Goal: Information Seeking & Learning: Learn about a topic

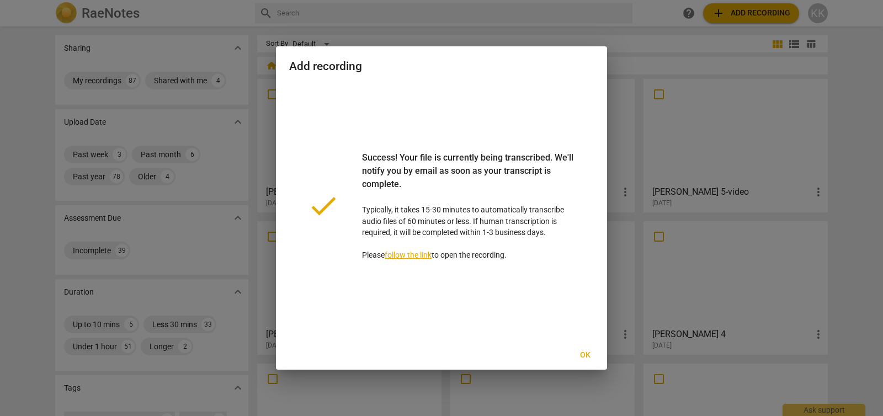
click at [582, 355] on span "Ok" at bounding box center [585, 355] width 18 height 11
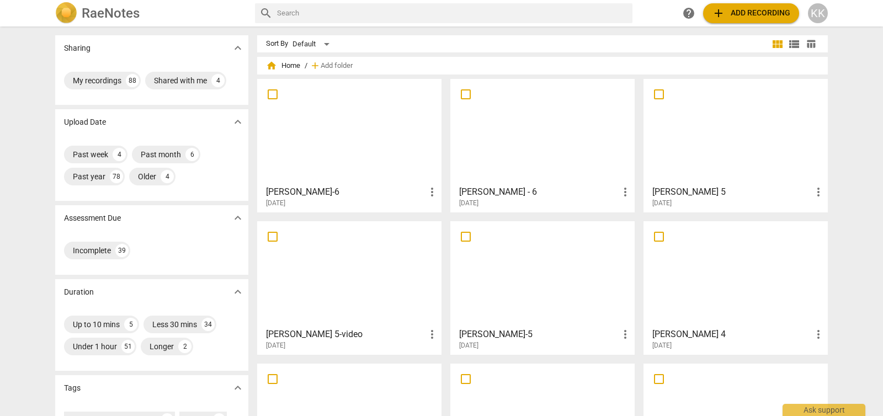
click at [342, 138] on div at bounding box center [349, 132] width 177 height 98
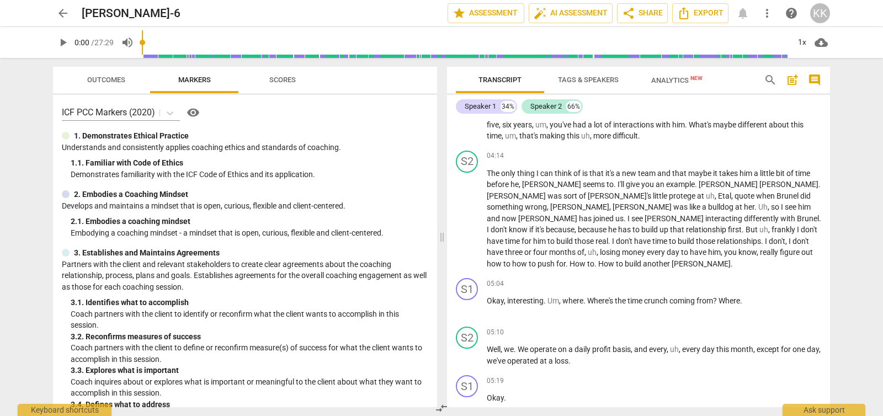
scroll to position [932, 0]
click at [551, 14] on span "auto_fix_high AI Assessment" at bounding box center [571, 13] width 74 height 13
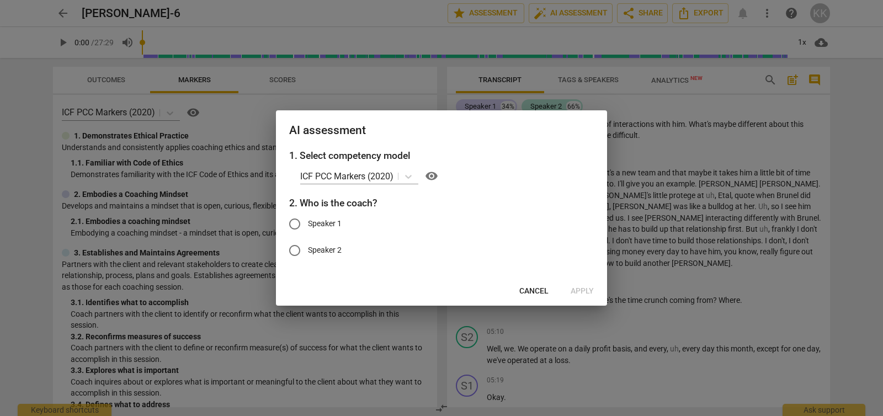
click at [301, 225] on input "Speaker 1" at bounding box center [295, 224] width 26 height 26
radio input "true"
click at [590, 292] on span "Apply" at bounding box center [582, 291] width 23 height 11
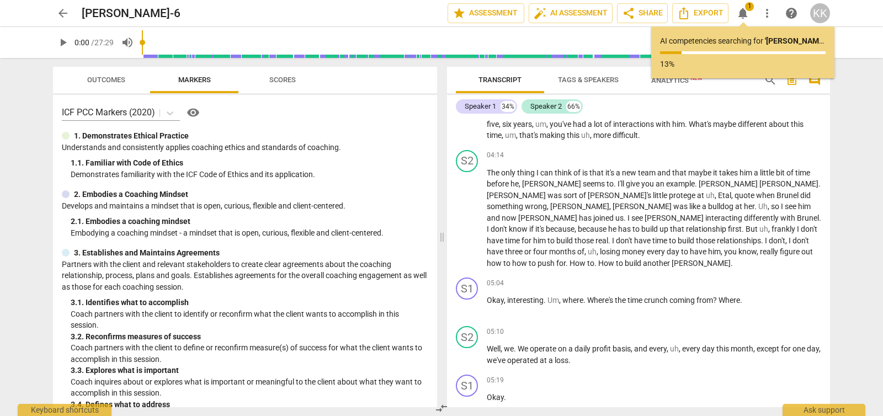
click at [61, 15] on span "arrow_back" at bounding box center [62, 13] width 13 height 13
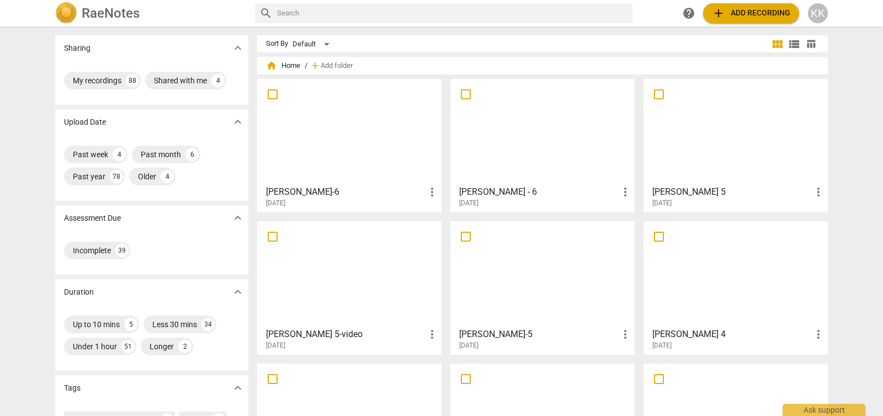
click at [530, 126] on div at bounding box center [542, 132] width 177 height 98
click at [693, 160] on div at bounding box center [735, 132] width 177 height 98
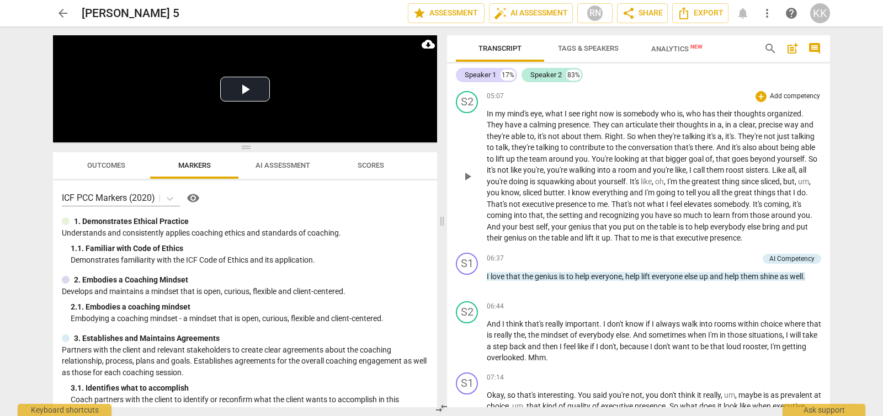
scroll to position [1097, 0]
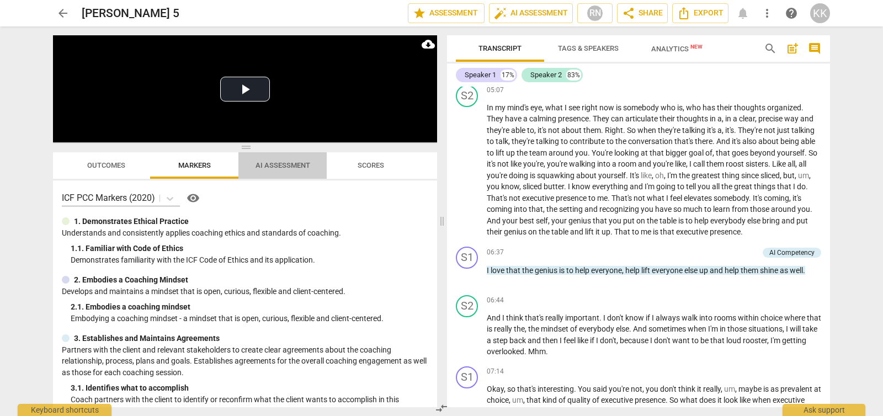
click at [307, 172] on span "AI Assessment" at bounding box center [282, 165] width 81 height 15
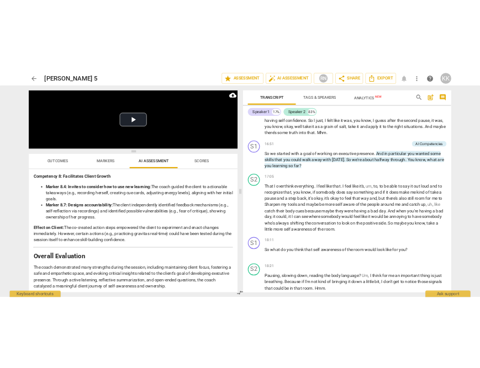
scroll to position [2814, 0]
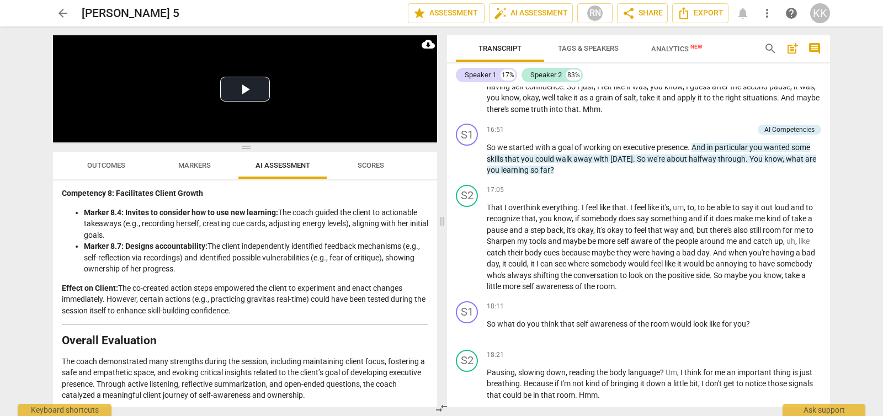
click at [62, 10] on span "arrow_back" at bounding box center [62, 13] width 13 height 13
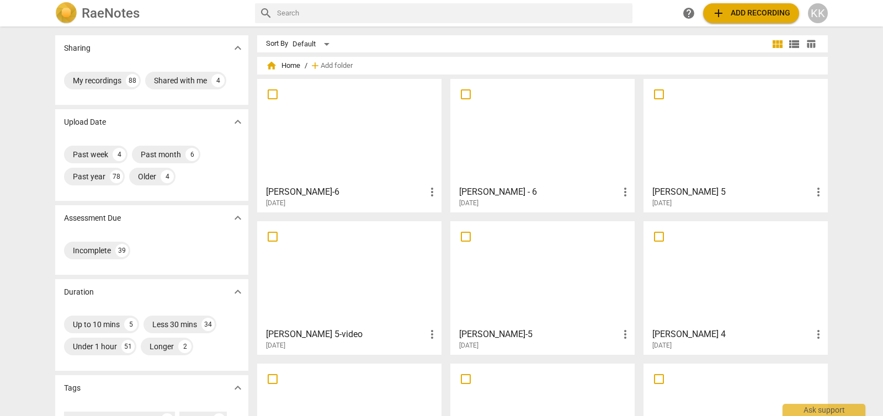
click at [378, 155] on div at bounding box center [349, 132] width 177 height 98
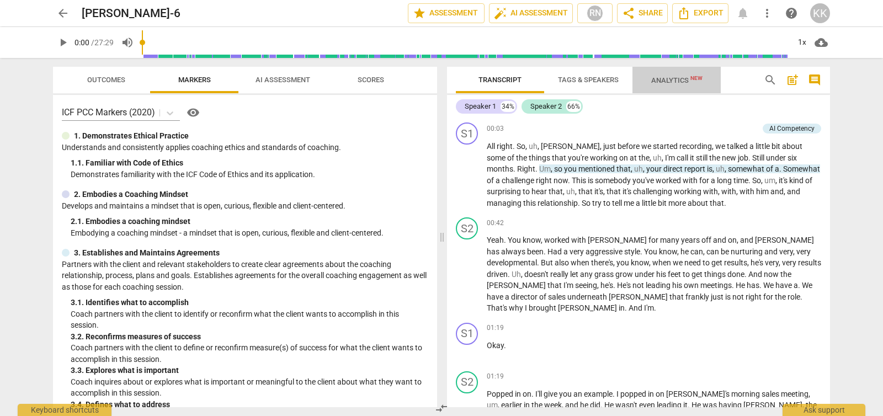
click at [671, 82] on span "Analytics New" at bounding box center [676, 80] width 51 height 8
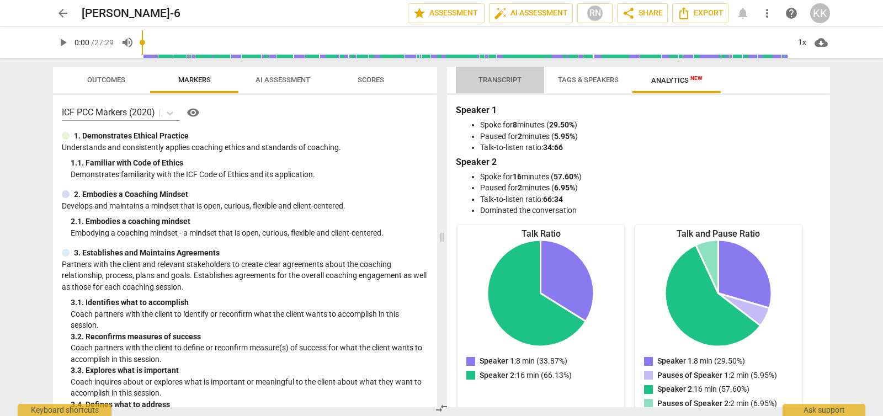
click at [494, 78] on span "Transcript" at bounding box center [500, 80] width 43 height 8
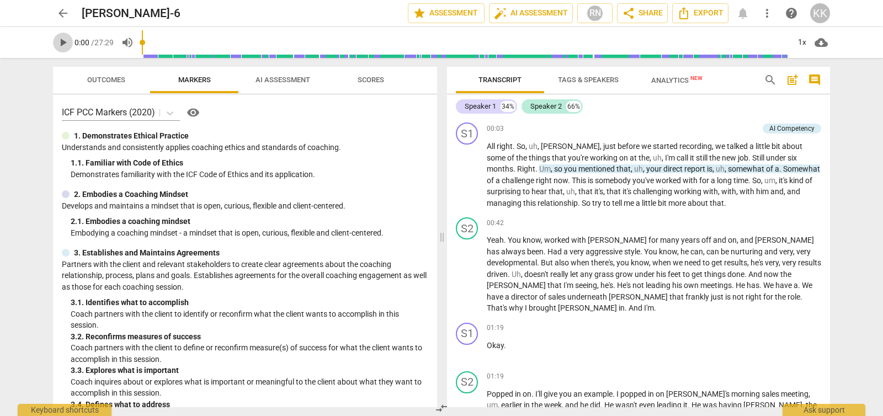
click at [66, 43] on span "play_arrow" at bounding box center [62, 42] width 13 height 13
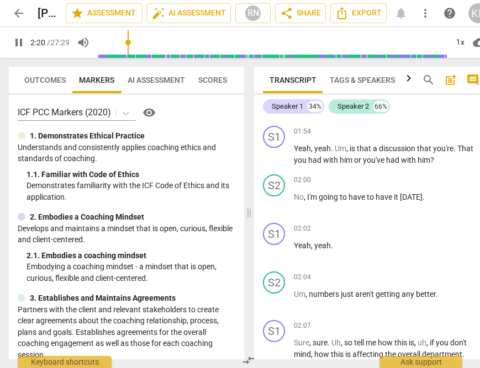
scroll to position [493, 0]
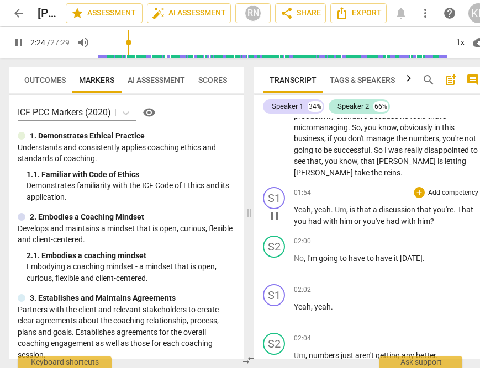
click at [287, 209] on div "play_arrow pause" at bounding box center [280, 216] width 28 height 14
click at [283, 210] on span "pause" at bounding box center [275, 216] width 18 height 13
click at [270, 210] on span "play_arrow" at bounding box center [274, 216] width 13 height 13
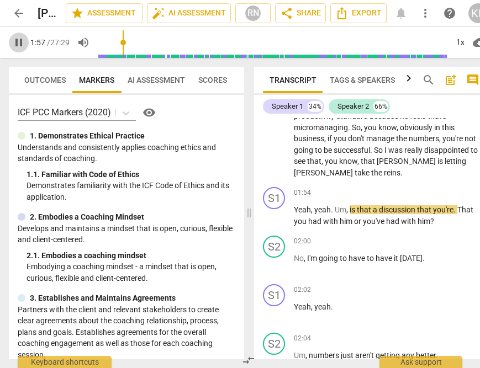
click at [14, 41] on span "pause" at bounding box center [18, 42] width 13 height 13
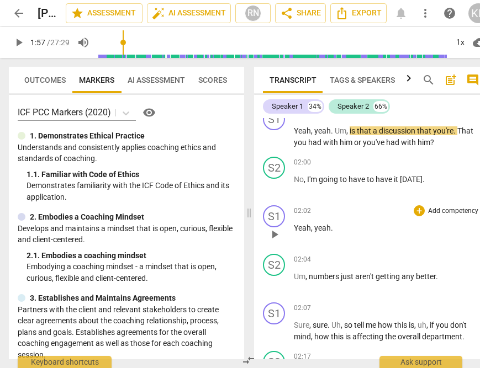
scroll to position [572, 0]
click at [273, 325] on span "play_arrow" at bounding box center [274, 331] width 13 height 13
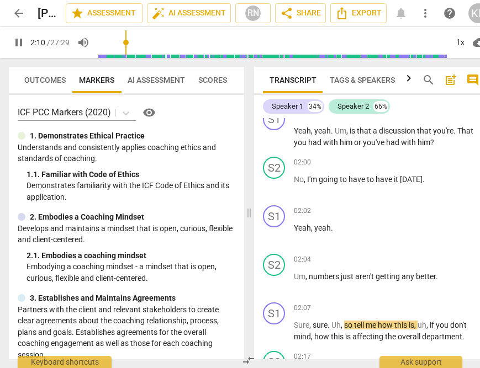
click at [16, 41] on span "pause" at bounding box center [18, 42] width 13 height 13
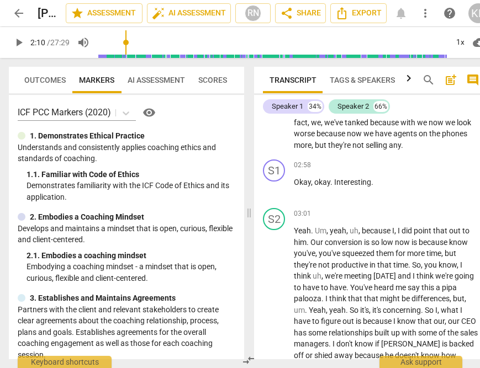
scroll to position [933, 0]
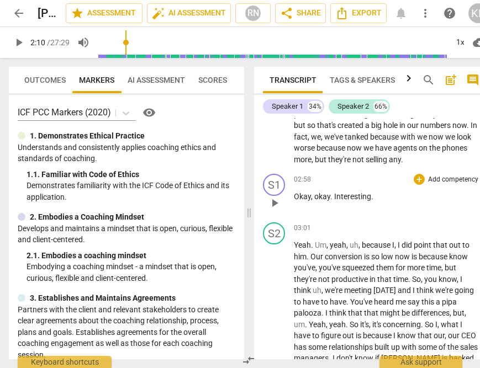
click at [276, 194] on button "play_arrow" at bounding box center [275, 203] width 18 height 18
click at [12, 40] on span "pause" at bounding box center [18, 42] width 13 height 13
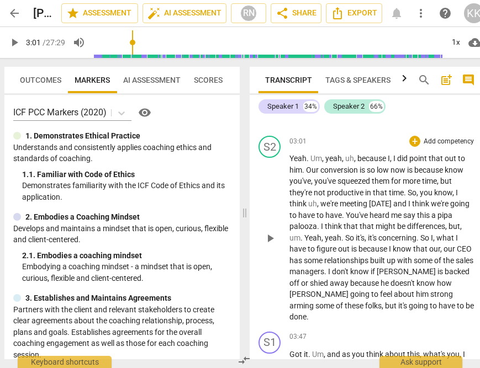
scroll to position [1095, 0]
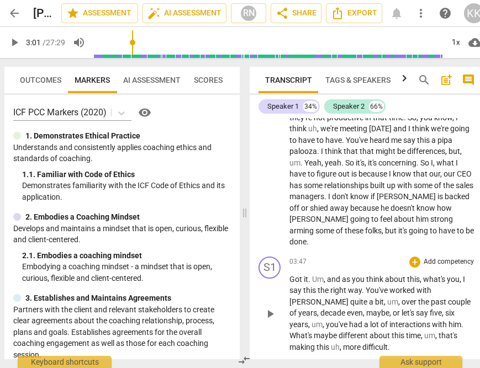
click at [279, 279] on div "play_arrow pause" at bounding box center [275, 314] width 28 height 71
click at [276, 307] on span "play_arrow" at bounding box center [269, 313] width 13 height 13
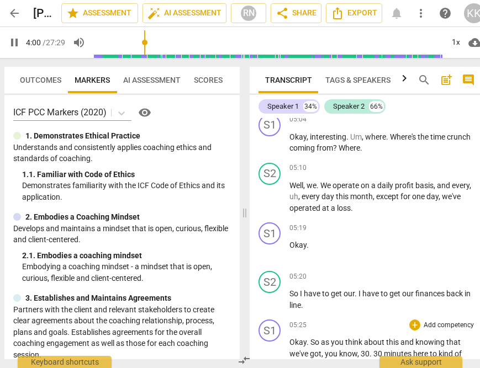
scroll to position [1596, 0]
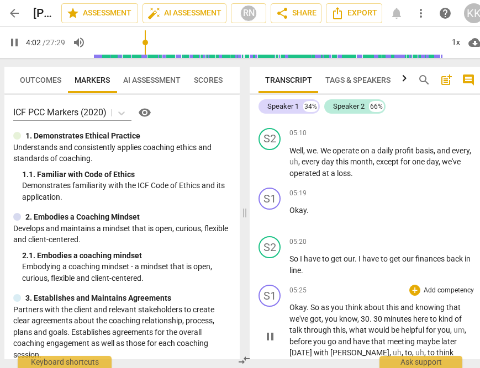
click at [267, 330] on span "pause" at bounding box center [269, 336] width 13 height 13
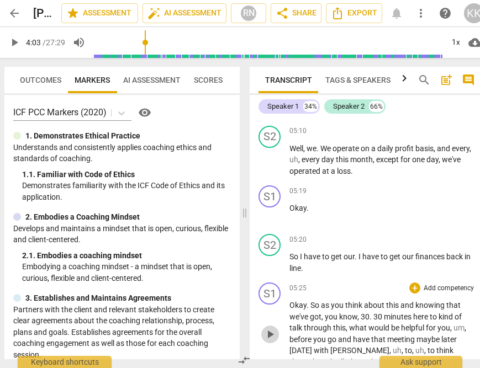
click at [275, 328] on span "play_arrow" at bounding box center [269, 334] width 13 height 13
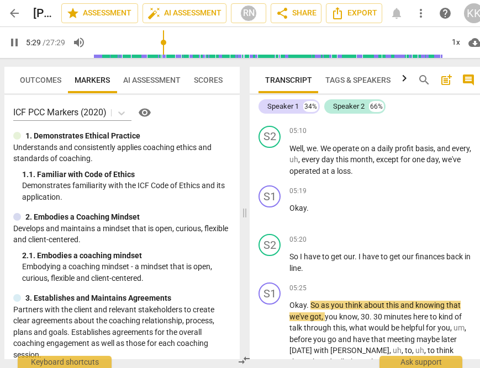
click at [7, 39] on span "pause" at bounding box center [14, 42] width 20 height 13
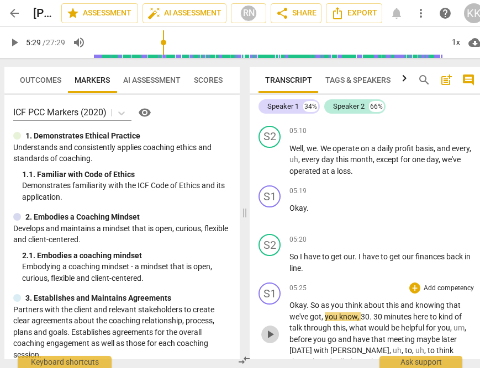
click at [264, 328] on span "play_arrow" at bounding box center [269, 334] width 13 height 13
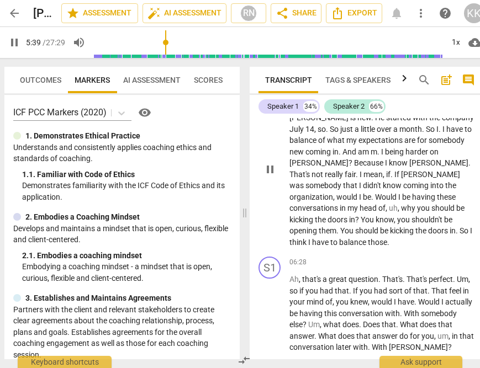
scroll to position [1904, 0]
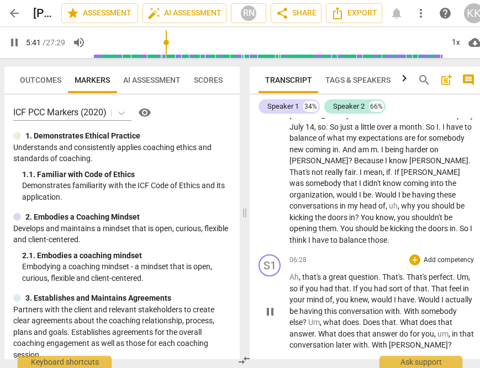
click at [269, 305] on span "pause" at bounding box center [269, 311] width 13 height 13
click at [270, 305] on span "play_arrow" at bounding box center [269, 311] width 13 height 13
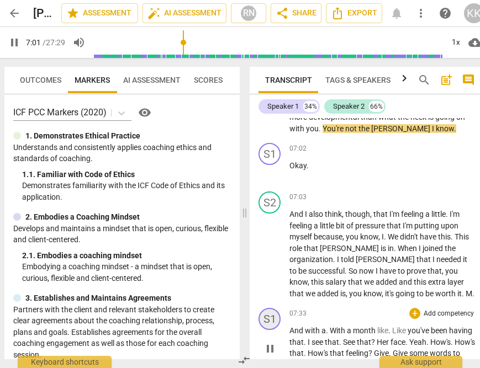
scroll to position [2188, 0]
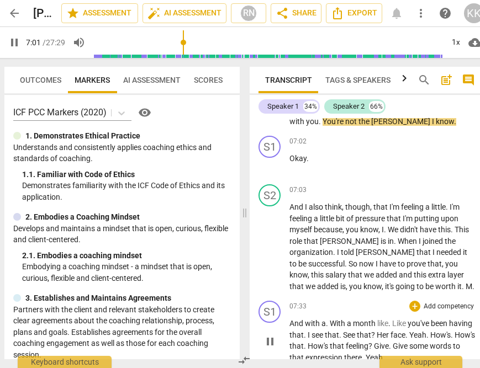
click at [269, 335] on span "pause" at bounding box center [269, 341] width 13 height 13
click at [269, 335] on span "play_arrow" at bounding box center [269, 341] width 13 height 13
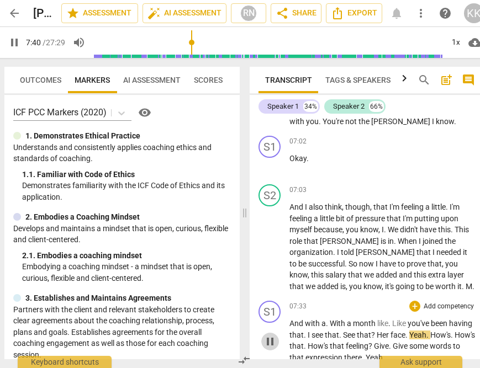
click at [269, 335] on span "pause" at bounding box center [269, 341] width 13 height 13
click at [269, 335] on span "play_arrow" at bounding box center [269, 341] width 13 height 13
click at [269, 335] on span "pause" at bounding box center [269, 341] width 13 height 13
click at [269, 335] on span "play_arrow" at bounding box center [269, 341] width 13 height 13
click at [266, 335] on span "pause" at bounding box center [269, 341] width 13 height 13
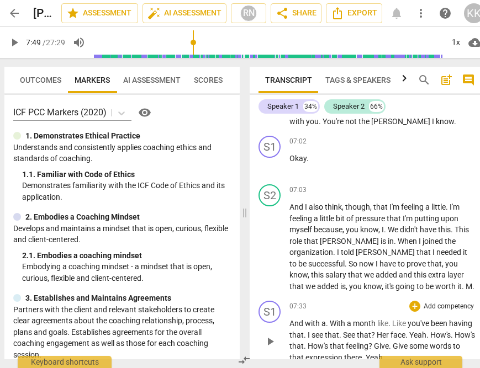
click at [266, 335] on span "play_arrow" at bounding box center [269, 341] width 13 height 13
click at [11, 46] on span "pause" at bounding box center [14, 42] width 13 height 13
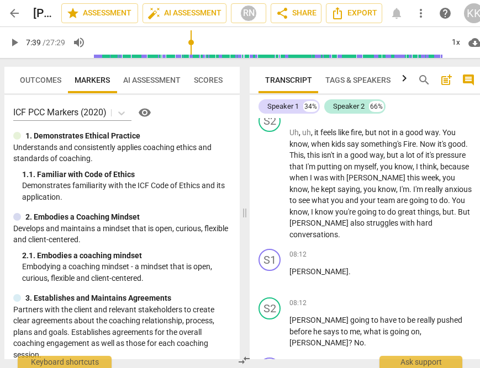
scroll to position [2451, 0]
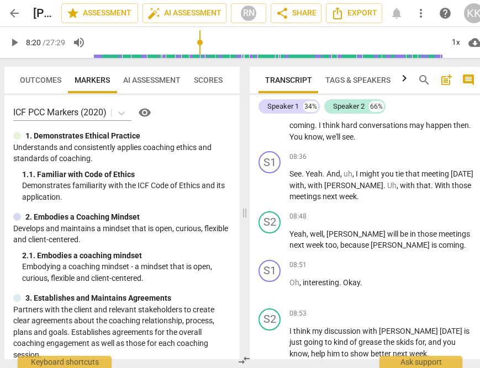
scroll to position [2788, 0]
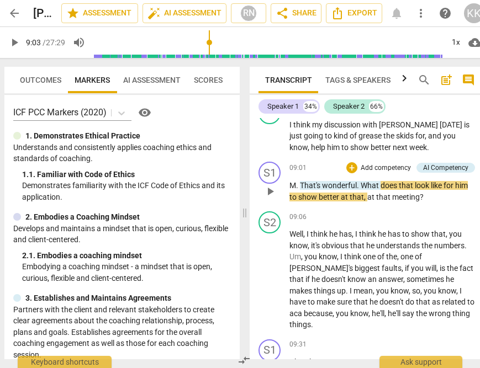
scroll to position [2995, 0]
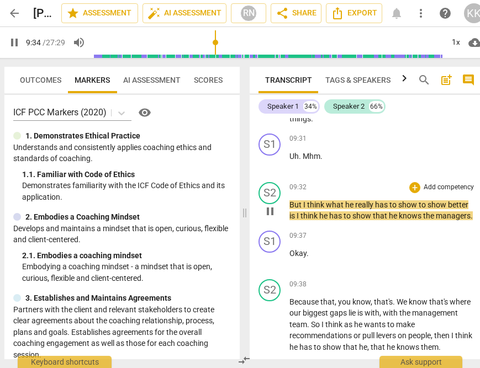
scroll to position [3202, 0]
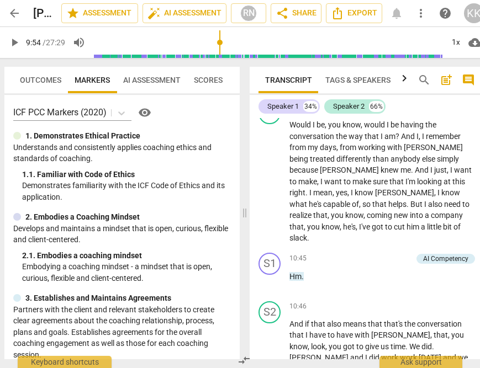
scroll to position [3756, 0]
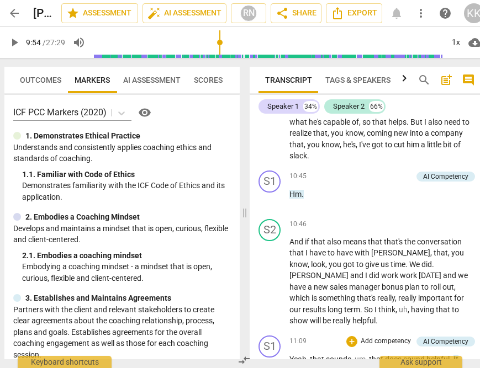
click at [277, 364] on span "play_arrow" at bounding box center [269, 370] width 13 height 13
click at [268, 364] on span "pause" at bounding box center [269, 370] width 13 height 13
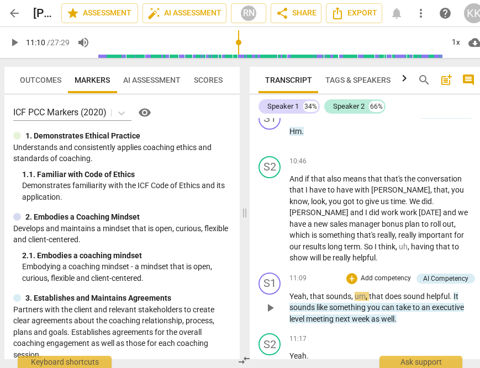
scroll to position [3910, 0]
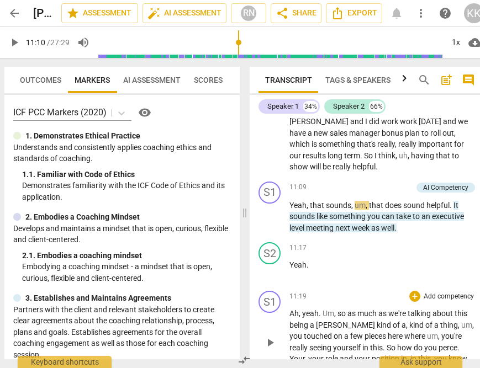
click at [270, 334] on button "play_arrow" at bounding box center [270, 343] width 18 height 18
click at [386, 343] on span "So" at bounding box center [391, 347] width 10 height 9
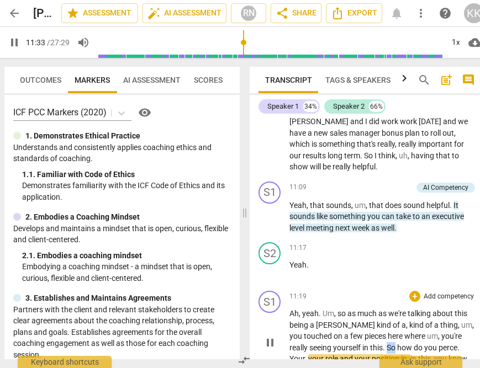
click at [386, 343] on span "So" at bounding box center [391, 347] width 10 height 9
click at [267, 336] on span "pause" at bounding box center [269, 342] width 13 height 13
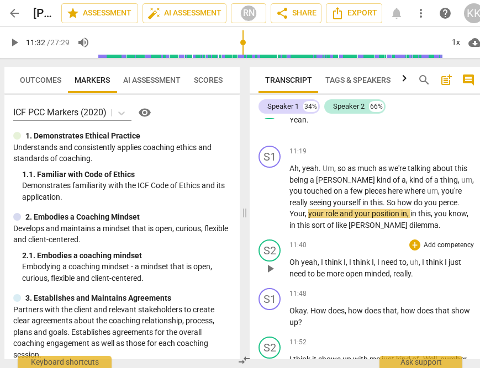
scroll to position [4055, 0]
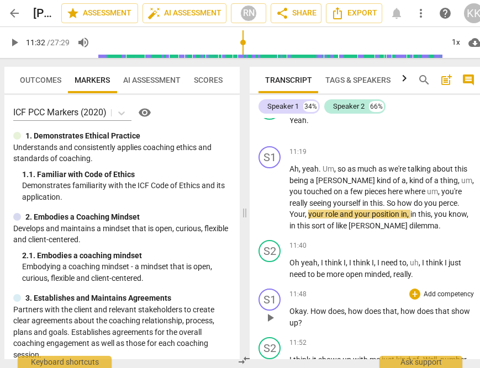
click at [265, 311] on span "play_arrow" at bounding box center [269, 317] width 13 height 13
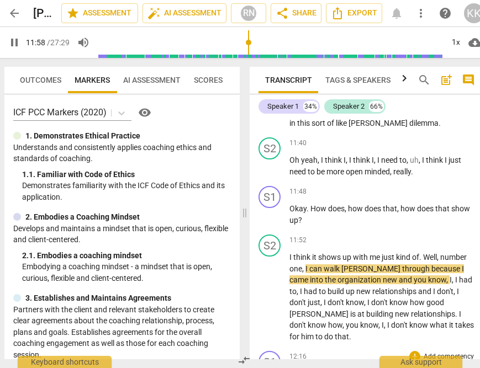
scroll to position [4163, 0]
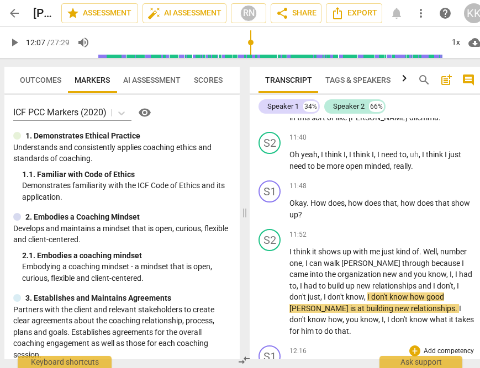
click at [375, 364] on span "Yeah" at bounding box center [380, 368] width 17 height 9
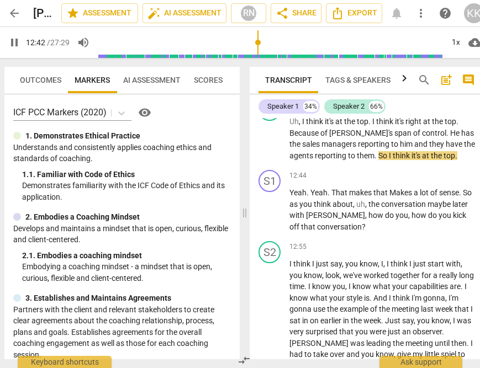
scroll to position [4366, 0]
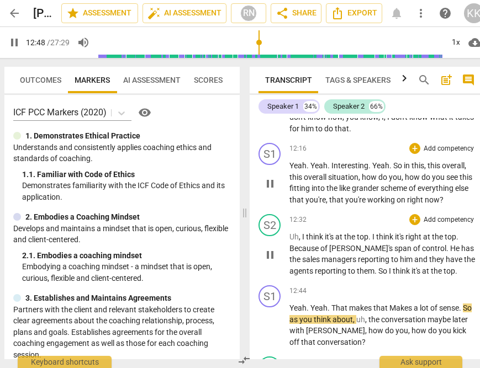
click at [315, 267] on span "reporting" at bounding box center [331, 271] width 33 height 9
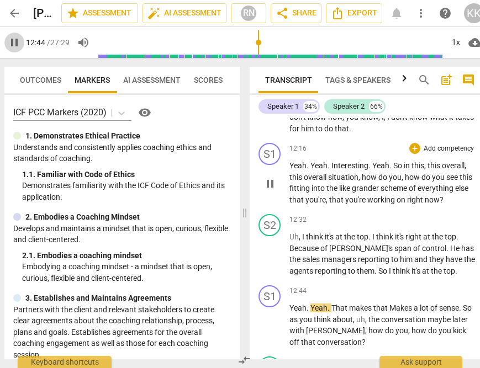
click at [12, 41] on span "pause" at bounding box center [14, 42] width 13 height 13
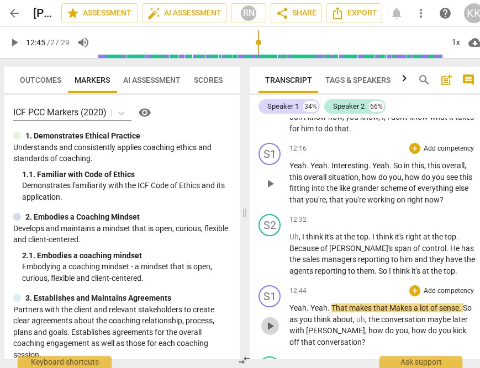
click at [270, 320] on span "play_arrow" at bounding box center [269, 326] width 13 height 13
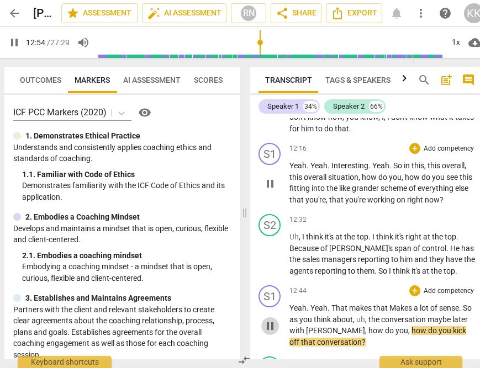
click at [269, 320] on span "pause" at bounding box center [269, 326] width 13 height 13
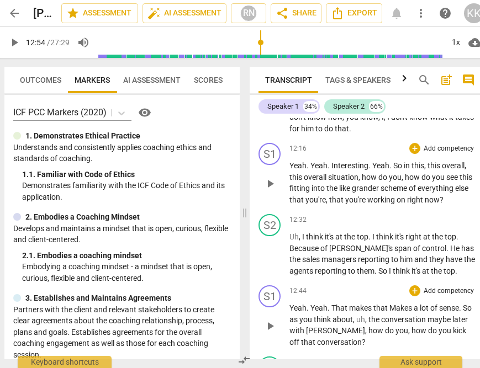
click at [269, 320] on span "play_arrow" at bounding box center [269, 326] width 13 height 13
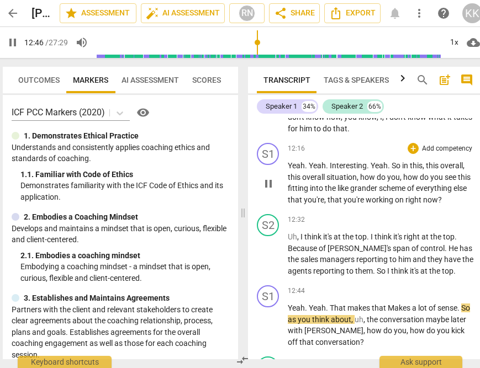
scroll to position [0, 7]
click at [7, 43] on span "pause" at bounding box center [12, 42] width 13 height 13
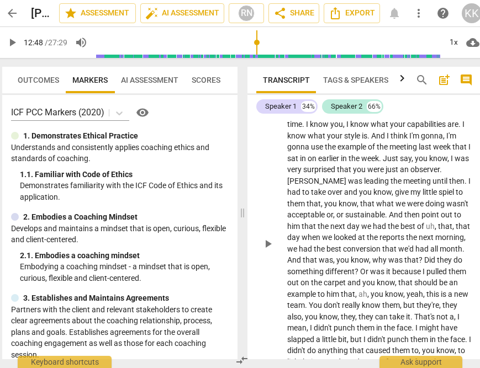
scroll to position [4646, 0]
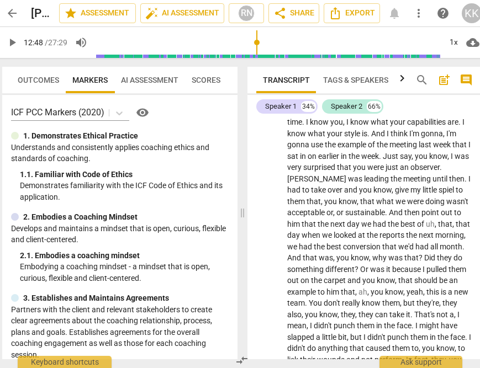
click at [9, 44] on span "pause" at bounding box center [12, 42] width 13 height 13
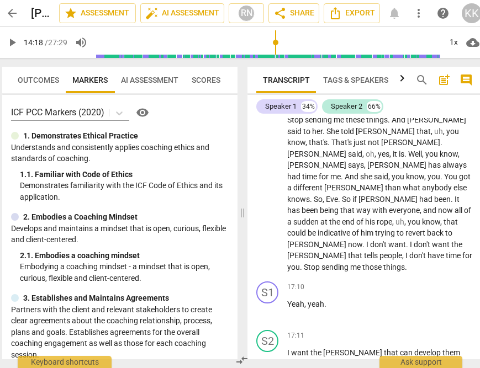
scroll to position [5678, 0]
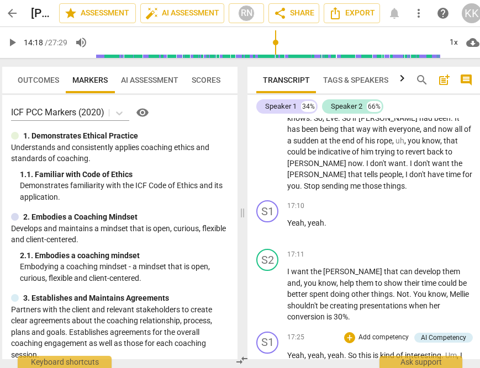
click at [7, 40] on span "pause" at bounding box center [12, 42] width 13 height 13
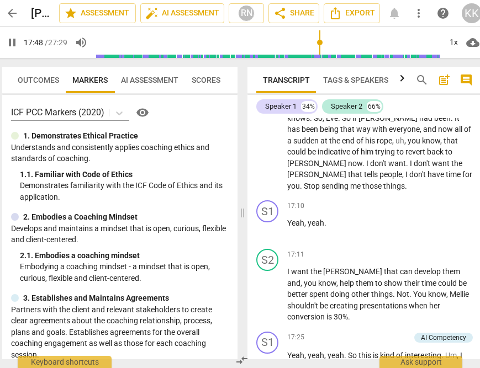
click at [9, 46] on span "pause" at bounding box center [12, 42] width 13 height 13
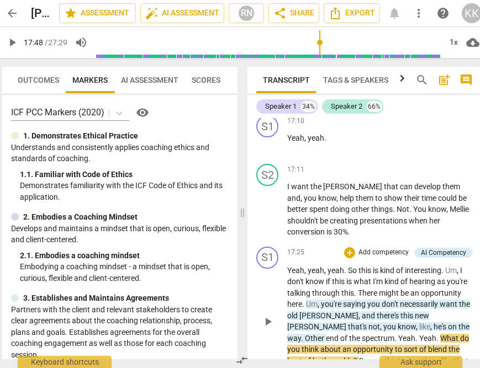
scroll to position [5764, 0]
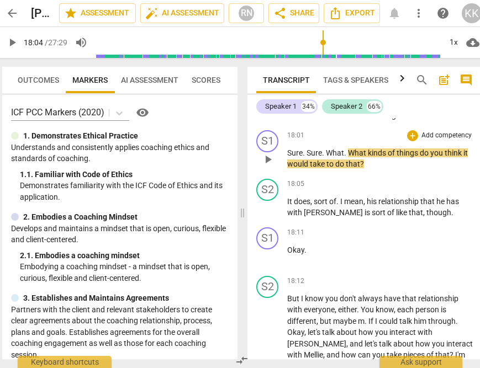
scroll to position [6085, 0]
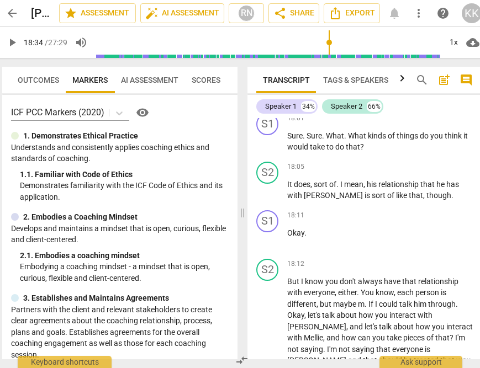
click at [10, 41] on span "pause" at bounding box center [12, 42] width 13 height 13
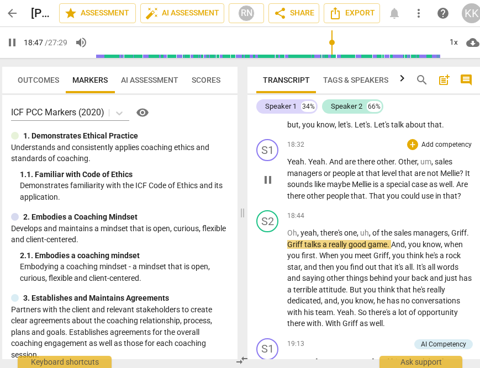
scroll to position [6345, 0]
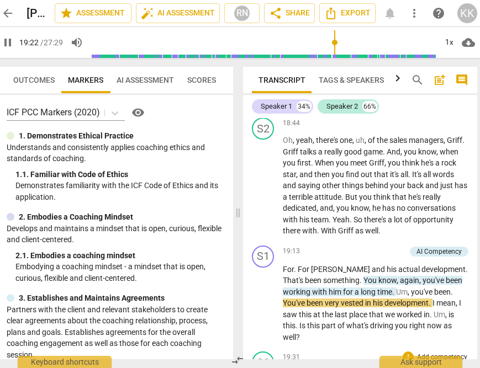
scroll to position [6423, 0]
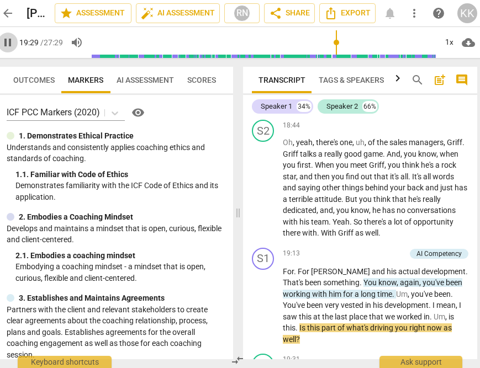
click at [9, 44] on span "pause" at bounding box center [7, 42] width 13 height 13
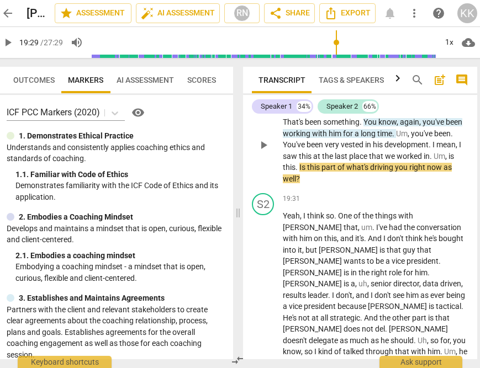
scroll to position [6651, 0]
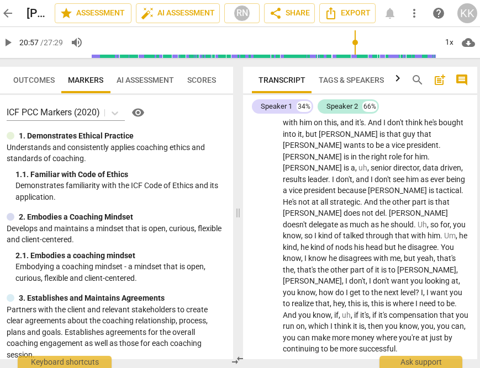
scroll to position [6711, 0]
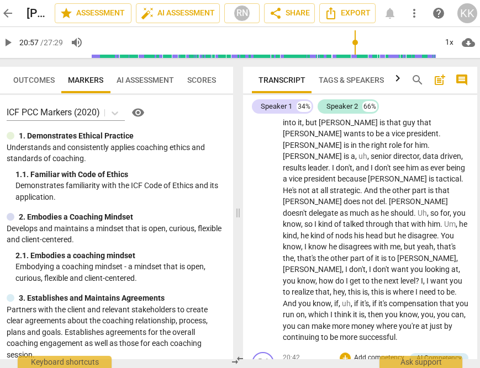
click at [5, 47] on span "pause" at bounding box center [7, 42] width 13 height 13
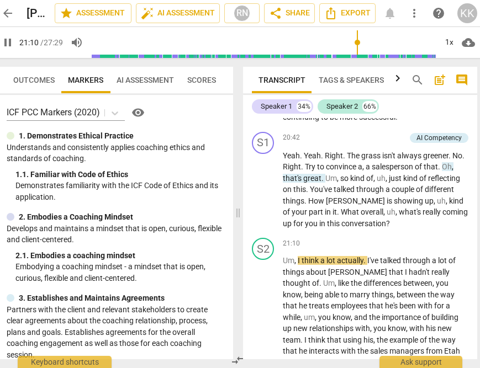
scroll to position [6932, 0]
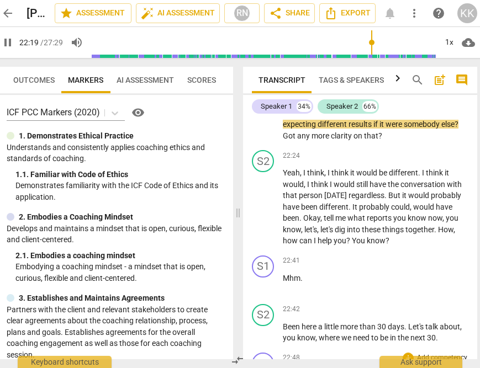
scroll to position [7378, 0]
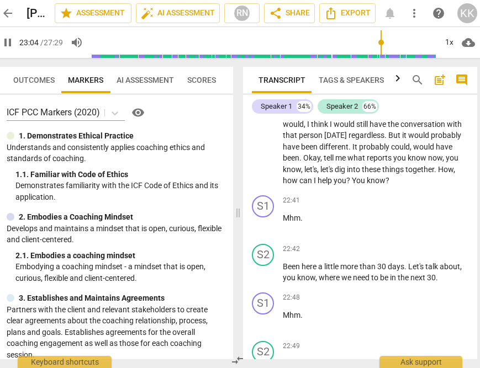
click at [4, 41] on span "pause" at bounding box center [7, 42] width 13 height 13
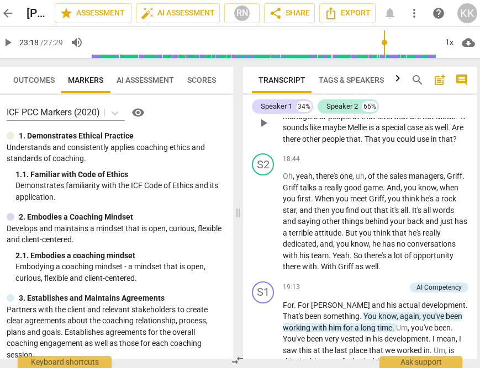
scroll to position [6347, 0]
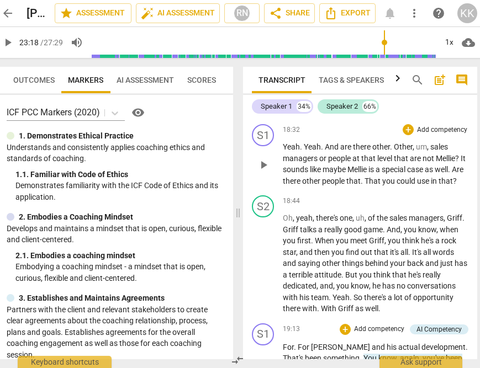
drag, startPoint x: 9, startPoint y: 44, endPoint x: 16, endPoint y: 45, distance: 7.3
click at [9, 44] on span "pause" at bounding box center [7, 42] width 13 height 13
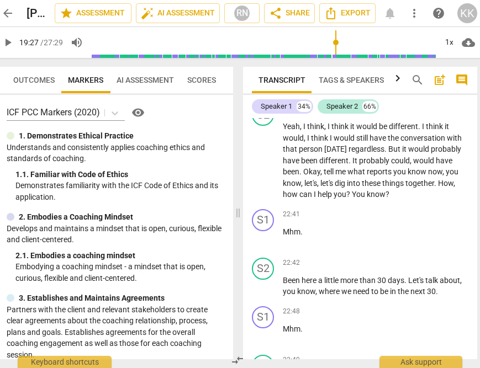
scroll to position [7367, 0]
click at [6, 40] on span "pause" at bounding box center [7, 42] width 13 height 13
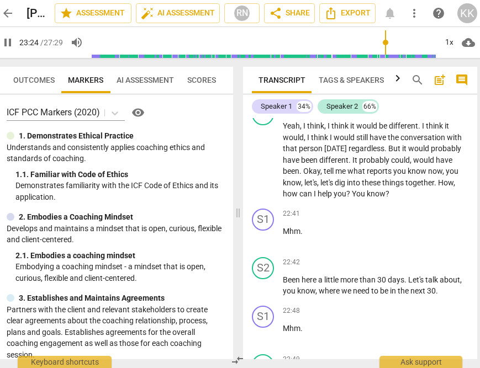
click at [5, 39] on span "pause" at bounding box center [7, 42] width 13 height 13
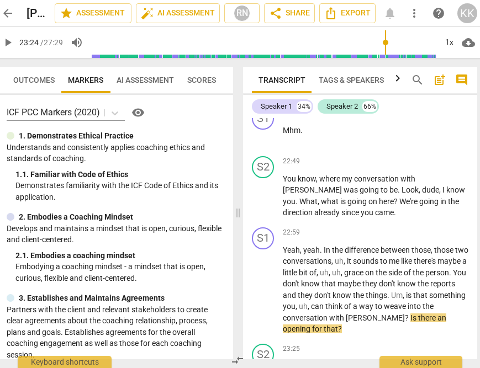
scroll to position [7571, 0]
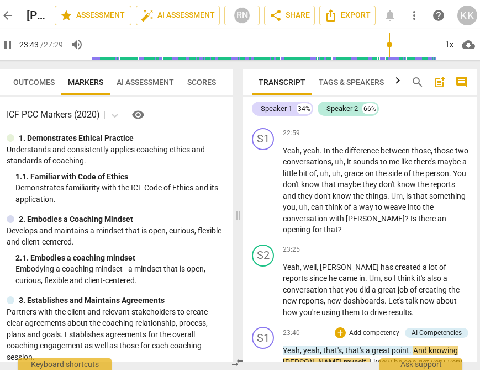
scroll to position [7622, 0]
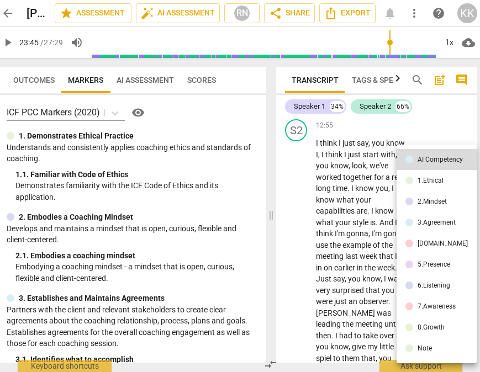
click at [289, 0] on body "arrow_back [PERSON_NAME]-6 edit star Assessment auto_fix_high AI Assessment RN …" at bounding box center [229, 0] width 480 height 0
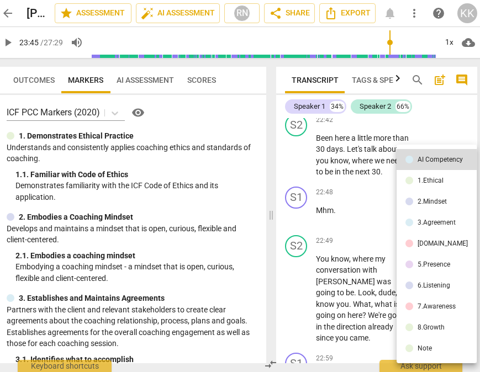
click at [305, 249] on div at bounding box center [240, 186] width 480 height 372
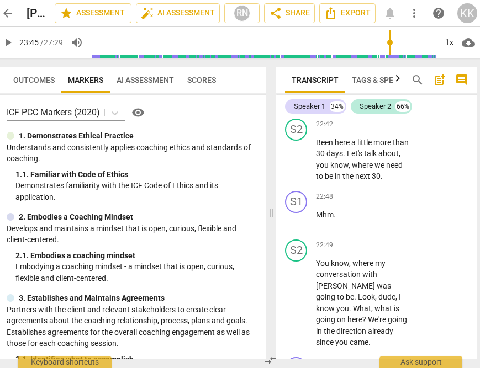
scroll to position [12912, 0]
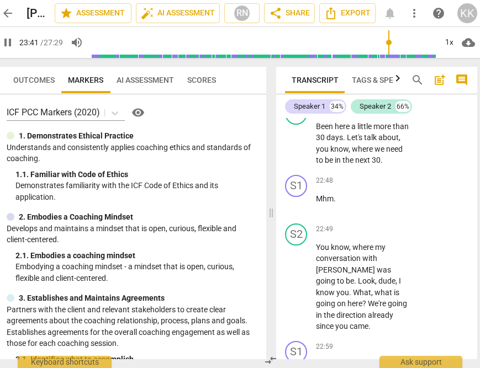
click at [2, 46] on span "pause" at bounding box center [7, 42] width 13 height 13
click at [9, 45] on span "play_arrow" at bounding box center [7, 42] width 13 height 13
click at [9, 45] on span "pause" at bounding box center [7, 42] width 13 height 13
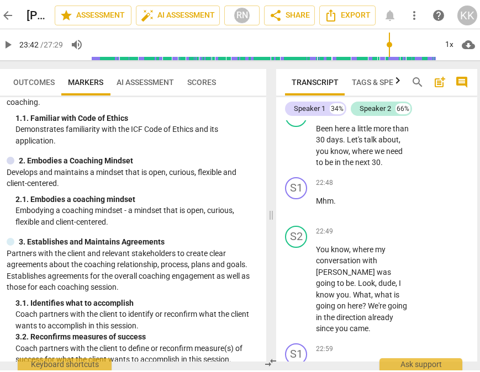
scroll to position [59, 0]
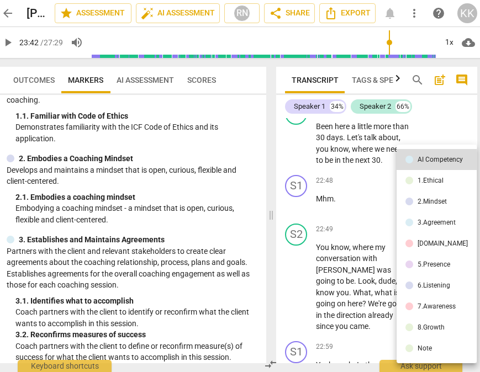
click at [316, 0] on body "arrow_back [PERSON_NAME]-6 edit star Assessment auto_fix_high AI Assessment RN …" at bounding box center [229, 0] width 480 height 0
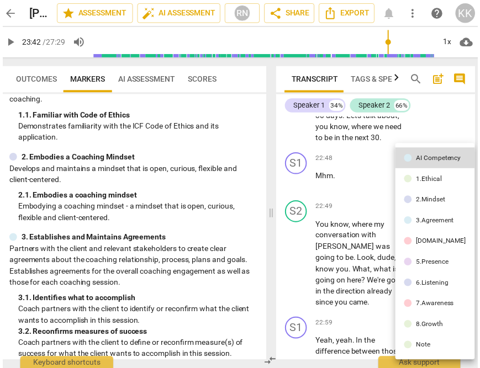
scroll to position [12996, 0]
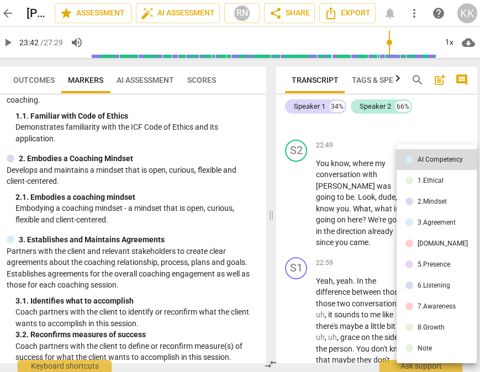
click at [6, 43] on div at bounding box center [240, 186] width 480 height 372
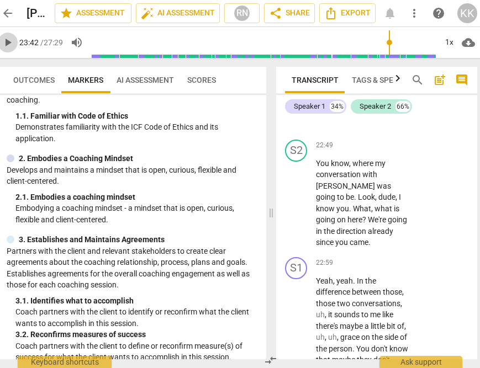
click at [5, 43] on span "play_arrow" at bounding box center [7, 42] width 13 height 13
click at [4, 41] on span "pause" at bounding box center [7, 42] width 13 height 13
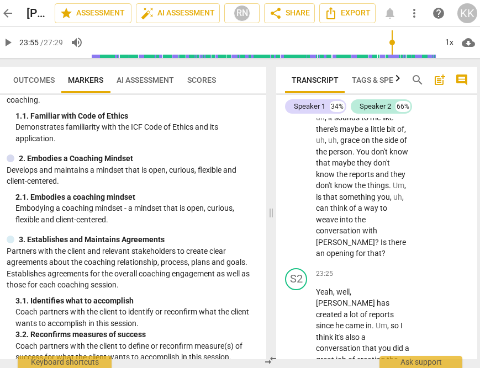
scroll to position [13193, 0]
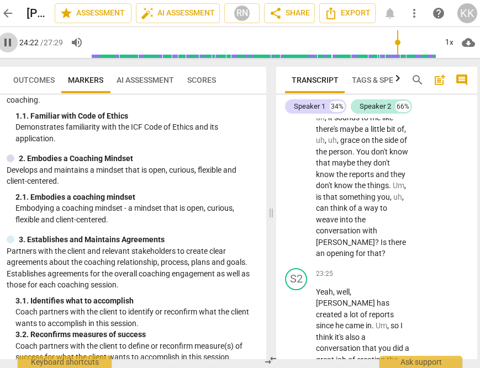
click at [2, 44] on span "pause" at bounding box center [7, 42] width 13 height 13
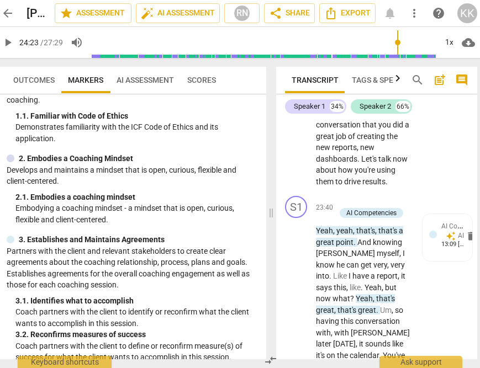
scroll to position [13422, 0]
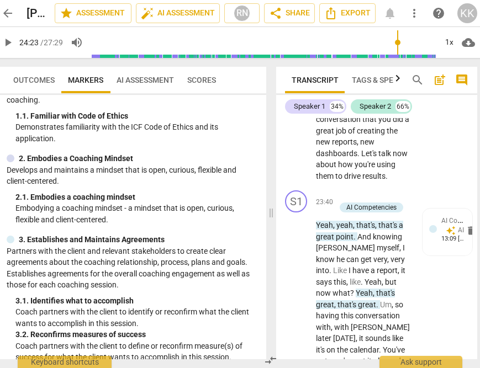
click at [3, 46] on span "pause" at bounding box center [7, 42] width 13 height 13
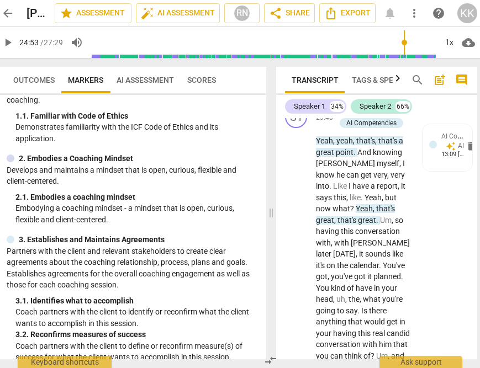
click at [6, 41] on span "pause" at bounding box center [7, 42] width 13 height 13
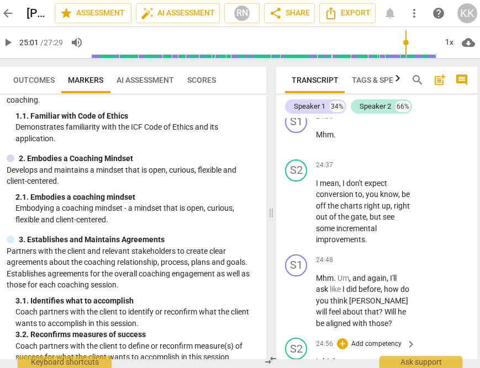
scroll to position [13920, 0]
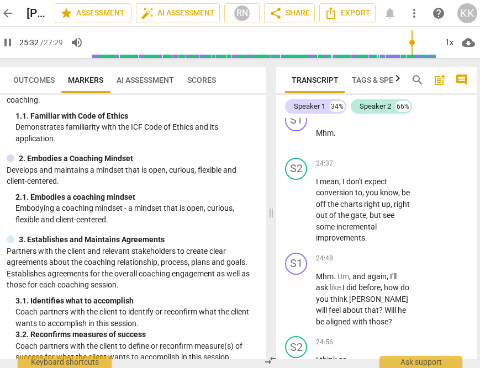
scroll to position [13918, 0]
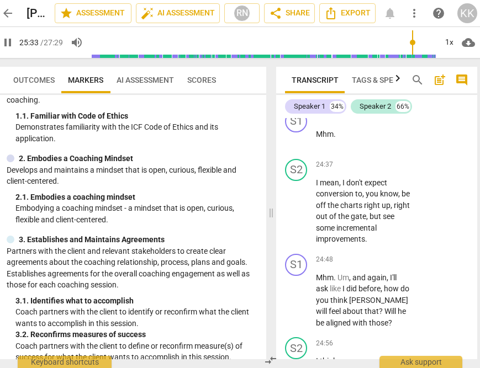
click at [2, 46] on span "pause" at bounding box center [7, 42] width 13 height 13
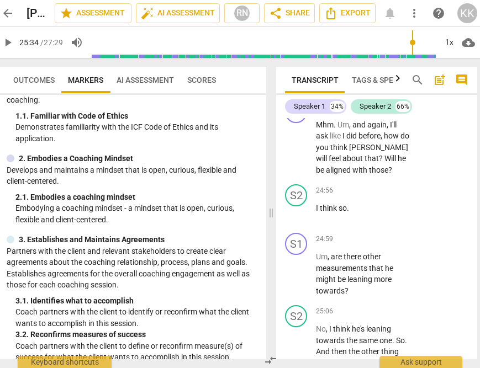
scroll to position [14101, 0]
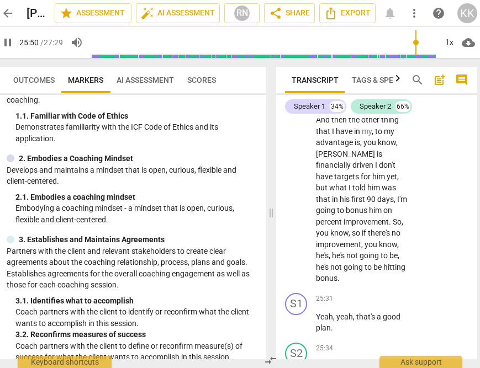
scroll to position [14303, 0]
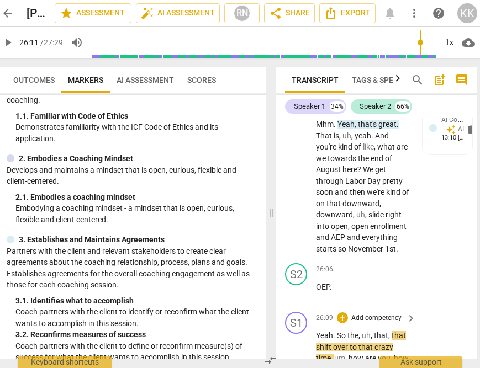
scroll to position [14708, 0]
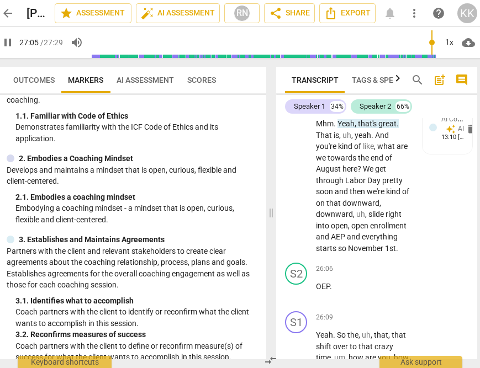
click at [3, 43] on span "pause" at bounding box center [7, 42] width 13 height 13
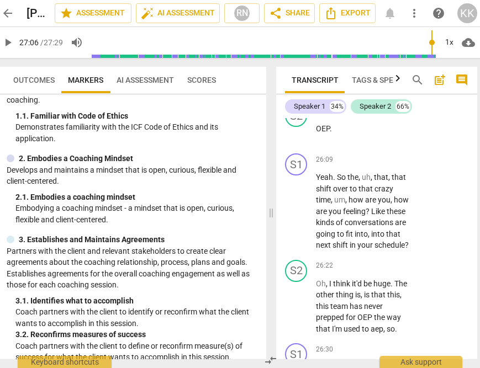
scroll to position [14866, 0]
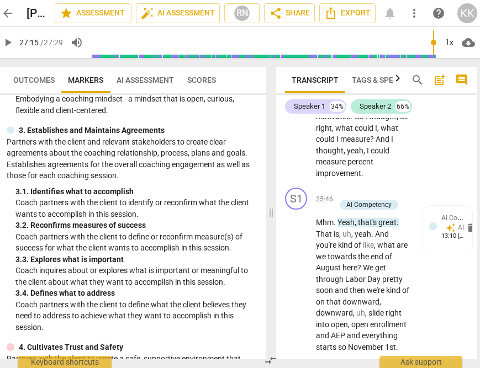
scroll to position [14939, 0]
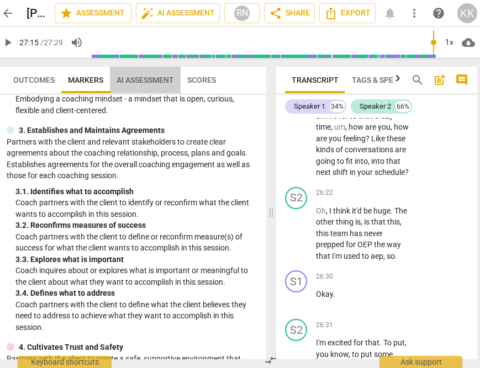
click at [146, 85] on span "AI Assessment" at bounding box center [145, 79] width 71 height 15
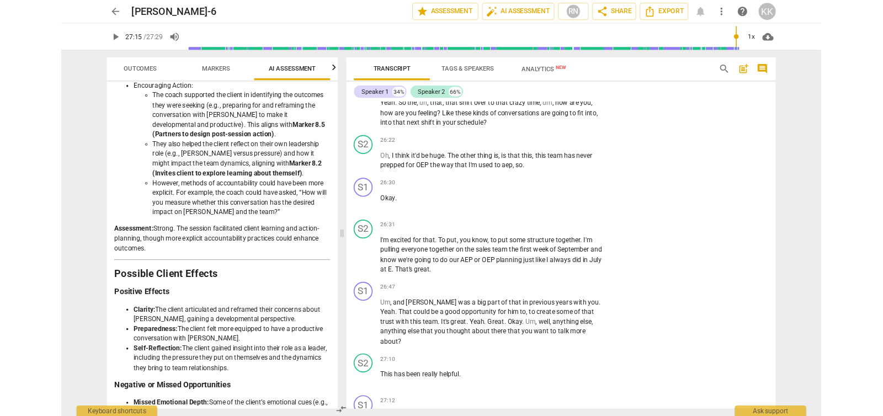
scroll to position [7390, 0]
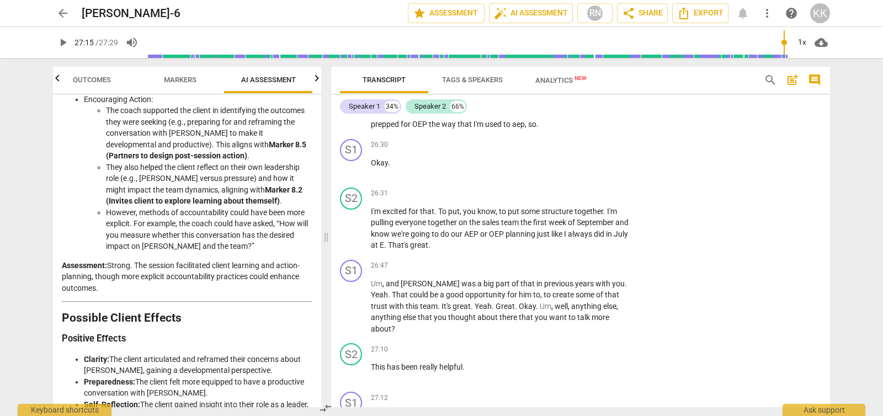
type input "1635"
